Goal: Information Seeking & Learning: Learn about a topic

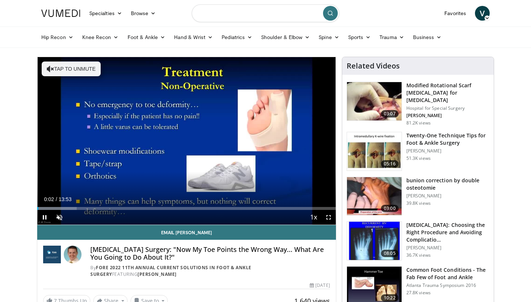
click at [202, 15] on input "Search topics, interventions" at bounding box center [265, 13] width 147 height 18
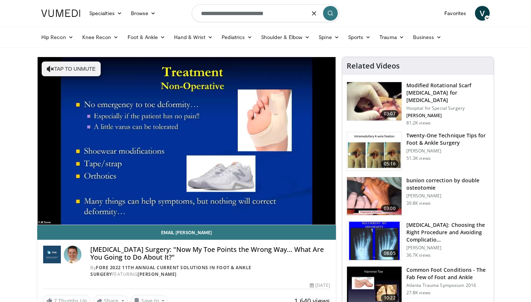
type input "**********"
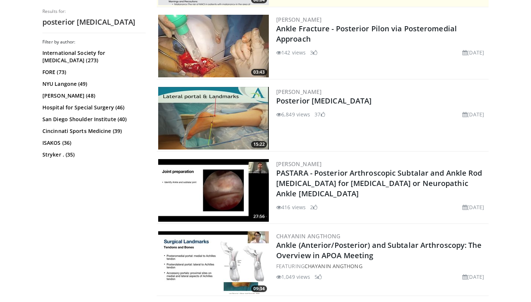
scroll to position [163, 0]
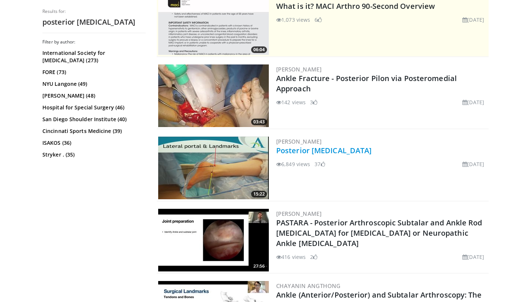
click at [287, 148] on link "Posterior [MEDICAL_DATA]" at bounding box center [323, 151] width 95 height 10
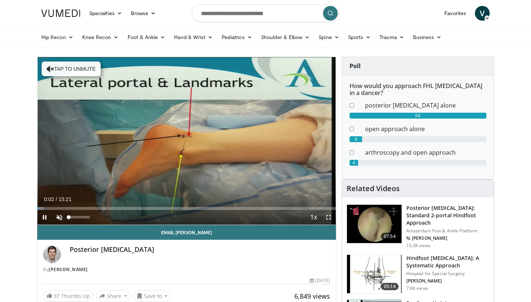
click at [62, 219] on span "Video Player" at bounding box center [59, 217] width 15 height 15
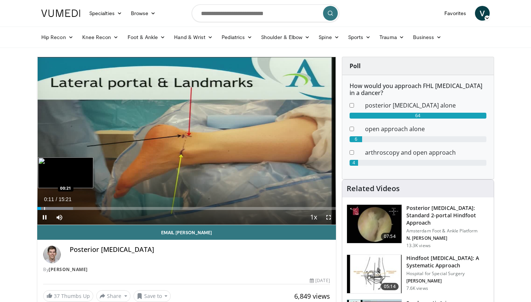
click at [44, 207] on div "Progress Bar" at bounding box center [44, 208] width 1 height 3
click at [50, 208] on div "Progress Bar" at bounding box center [49, 208] width 1 height 3
click at [56, 209] on div "Progress Bar" at bounding box center [56, 208] width 1 height 3
click at [61, 208] on div "Progress Bar" at bounding box center [61, 208] width 1 height 3
click at [65, 209] on div "Progress Bar" at bounding box center [65, 208] width 1 height 3
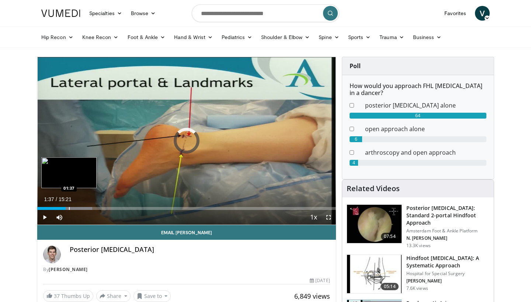
click at [69, 209] on div "Progress Bar" at bounding box center [69, 208] width 1 height 3
click at [74, 208] on div "Progress Bar" at bounding box center [74, 208] width 1 height 3
click at [76, 208] on div "Progress Bar" at bounding box center [76, 208] width 1 height 3
click at [80, 208] on div "Progress Bar" at bounding box center [80, 208] width 1 height 3
click at [84, 208] on div "Progress Bar" at bounding box center [84, 208] width 1 height 3
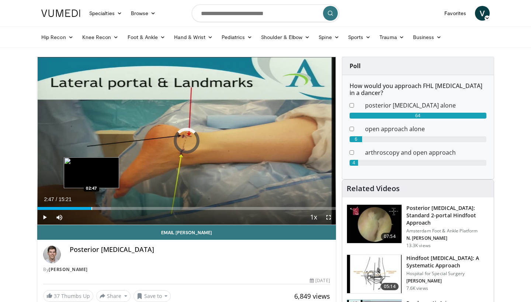
click at [91, 208] on div "Progress Bar" at bounding box center [91, 208] width 1 height 3
click at [95, 208] on div "Progress Bar" at bounding box center [95, 208] width 1 height 3
click at [100, 209] on div "Progress Bar" at bounding box center [100, 208] width 1 height 3
click at [106, 208] on div "Progress Bar" at bounding box center [106, 208] width 1 height 3
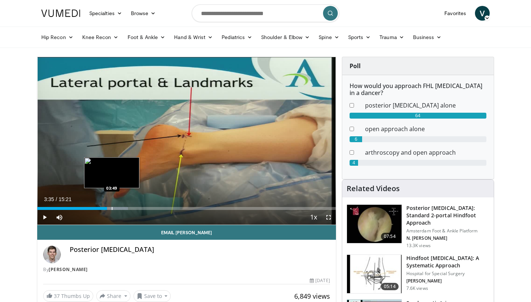
click at [112, 207] on div "Progress Bar" at bounding box center [112, 208] width 1 height 3
click at [117, 207] on div "Progress Bar" at bounding box center [117, 208] width 1 height 3
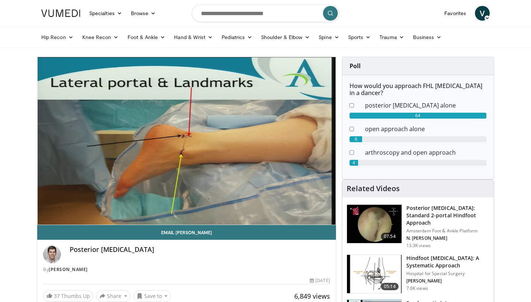
click at [45, 220] on video-js "**********" at bounding box center [186, 141] width 298 height 168
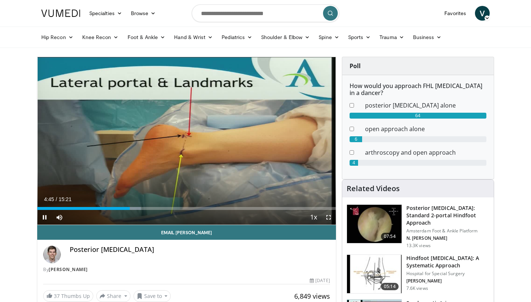
click at [41, 216] on span "Video Player" at bounding box center [44, 217] width 15 height 15
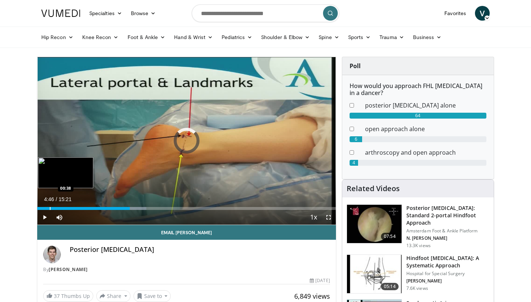
click at [50, 206] on div "Loaded : 36.57% 04:46 00:38" at bounding box center [186, 206] width 298 height 7
